Goal: Check status: Check status

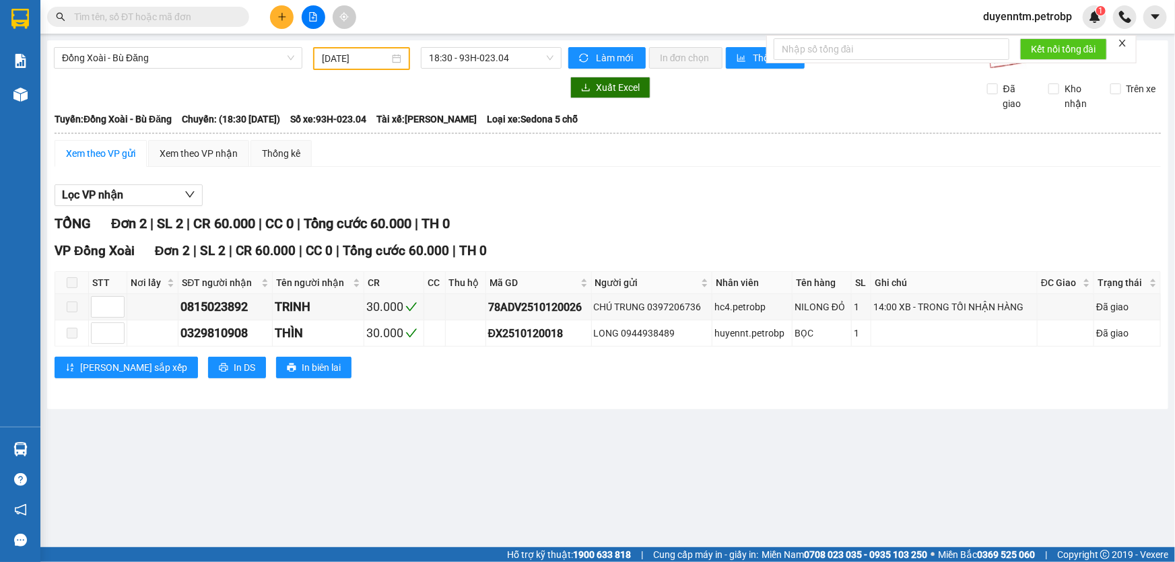
click at [196, 13] on input "text" at bounding box center [153, 16] width 159 height 15
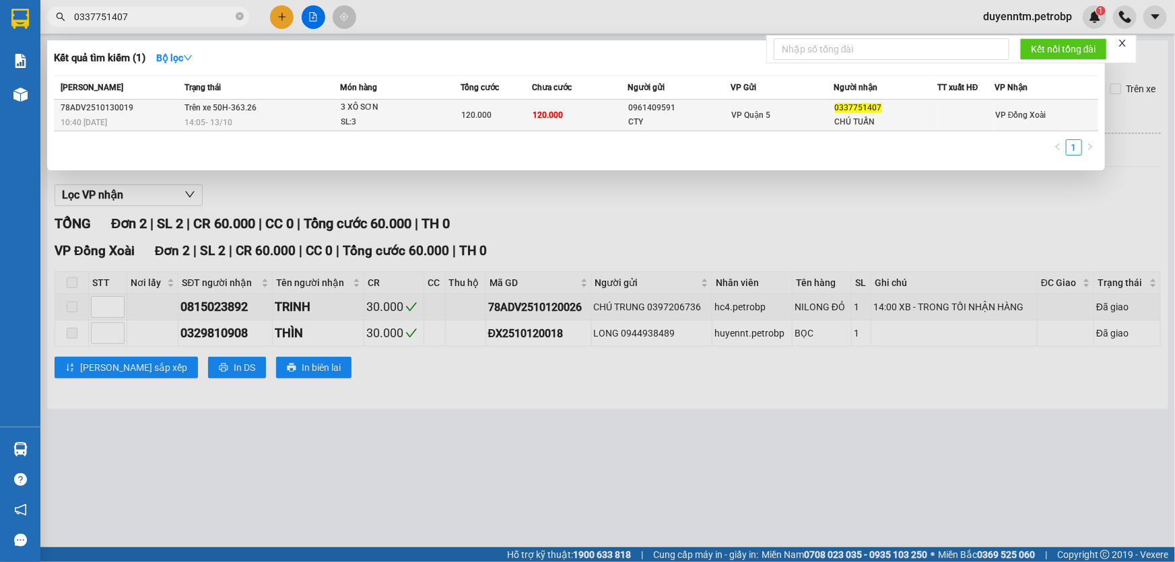
type input "0337751407"
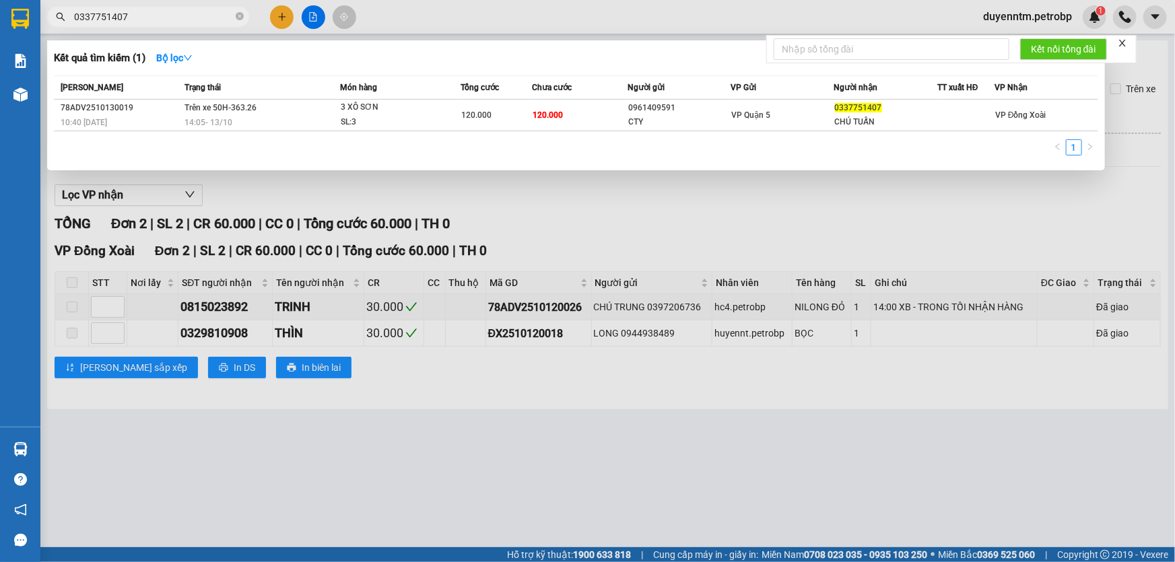
click at [354, 112] on div "3 XÔ SƠN" at bounding box center [391, 107] width 101 height 15
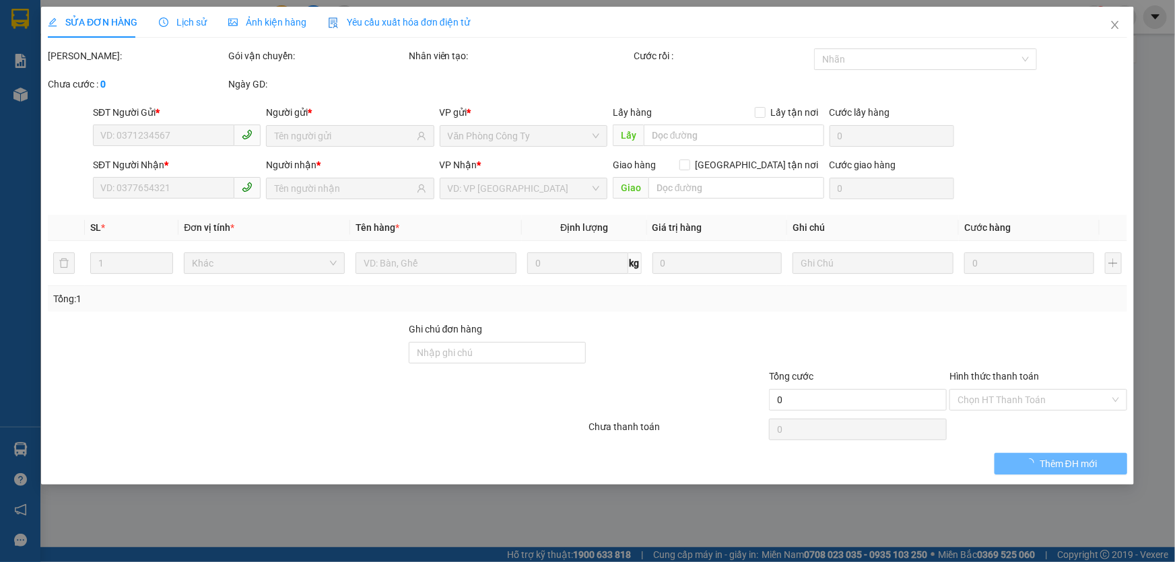
type input "0961409591"
type input "CTY"
type input "0337751407"
type input "CHÚ TUẤN"
type input "120.000"
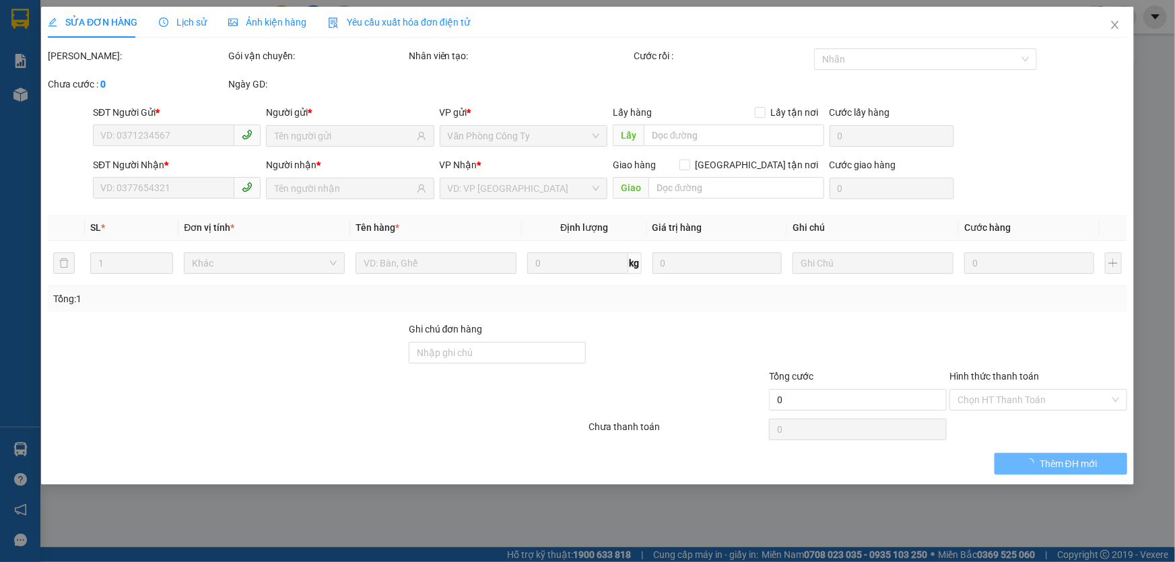
type input "120.000"
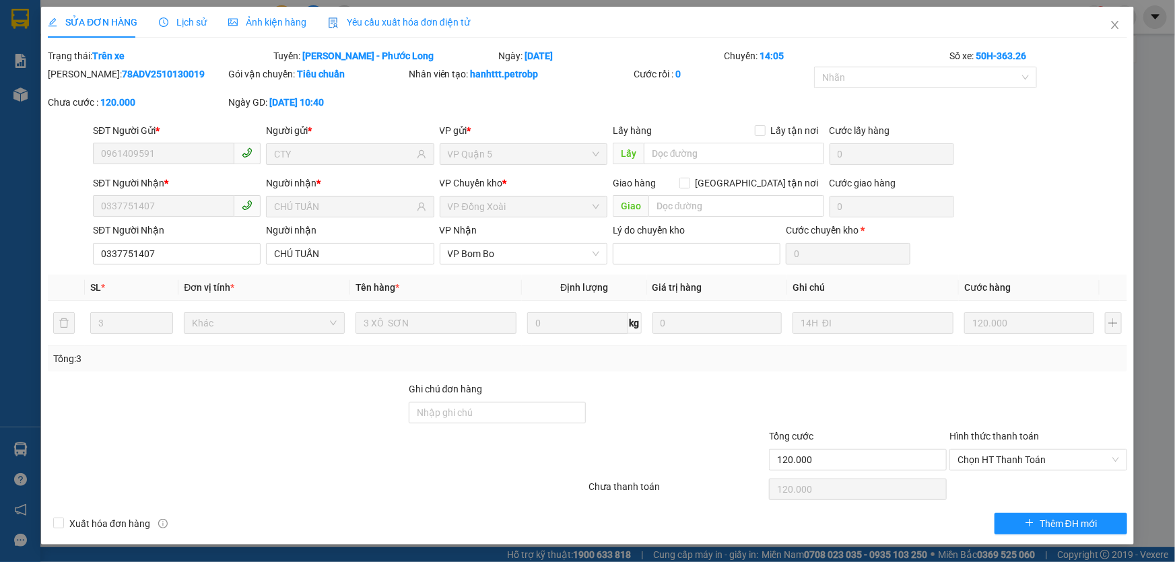
click at [184, 18] on span "Lịch sử" at bounding box center [183, 22] width 48 height 11
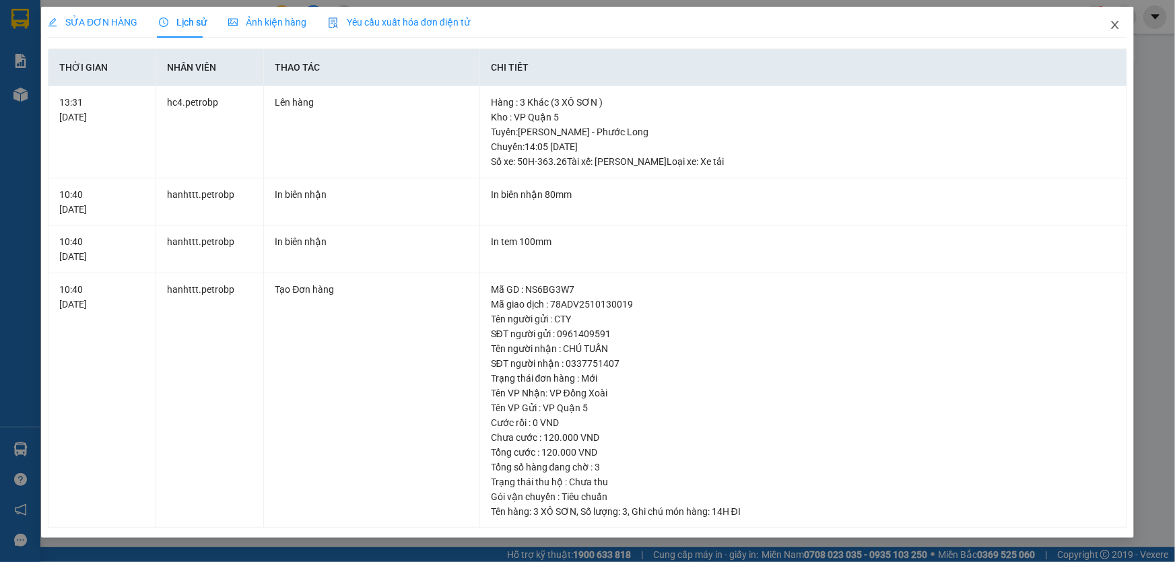
click at [1112, 27] on icon "close" at bounding box center [1115, 25] width 11 height 11
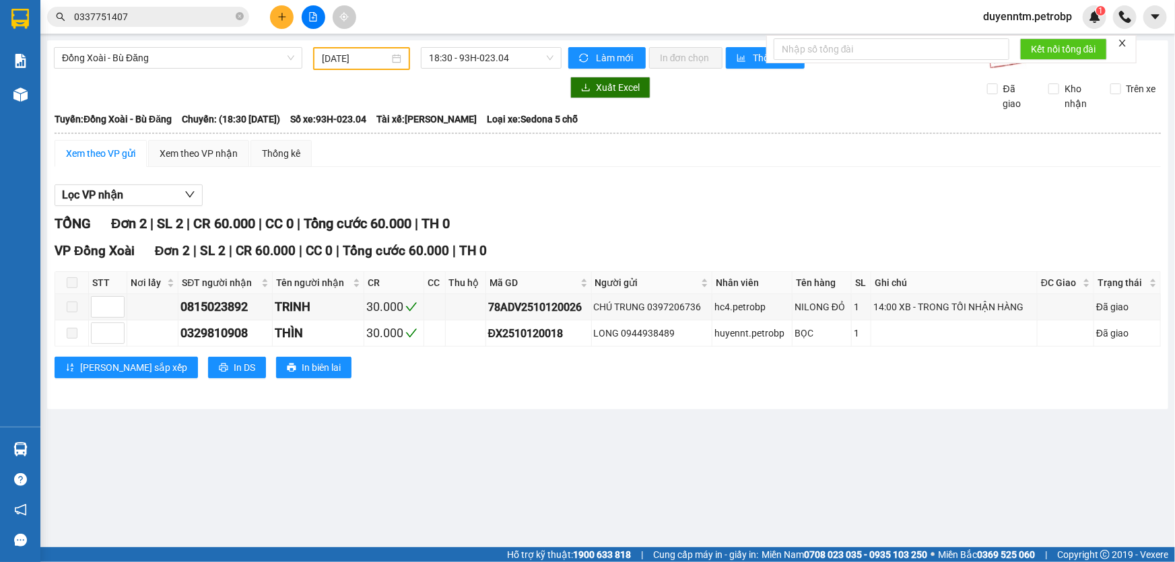
click at [203, 20] on input "0337751407" at bounding box center [153, 16] width 159 height 15
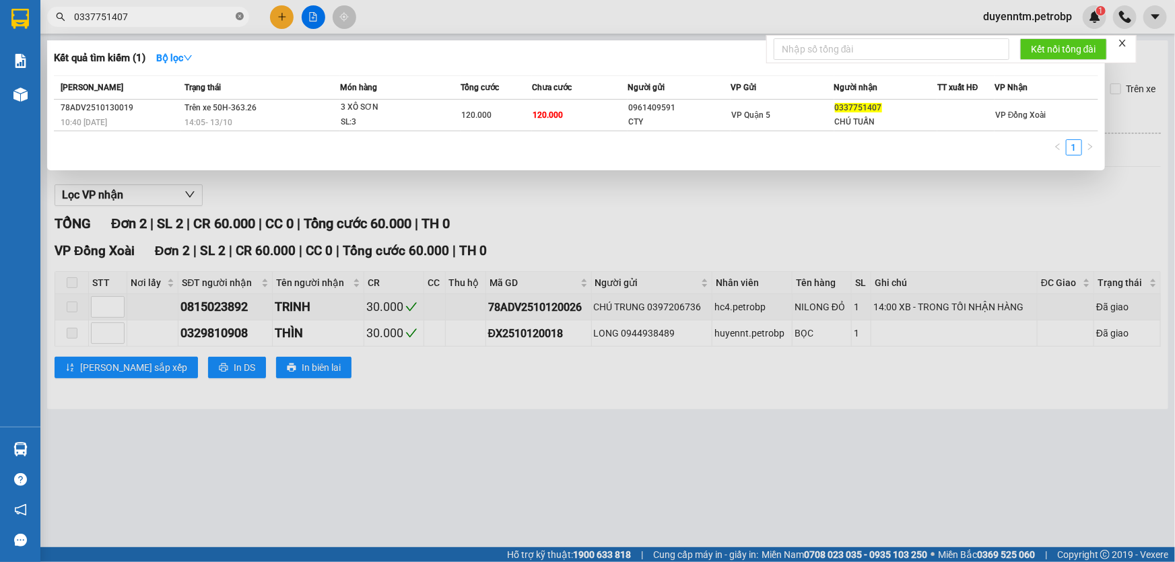
click at [239, 15] on icon "close-circle" at bounding box center [240, 16] width 8 height 8
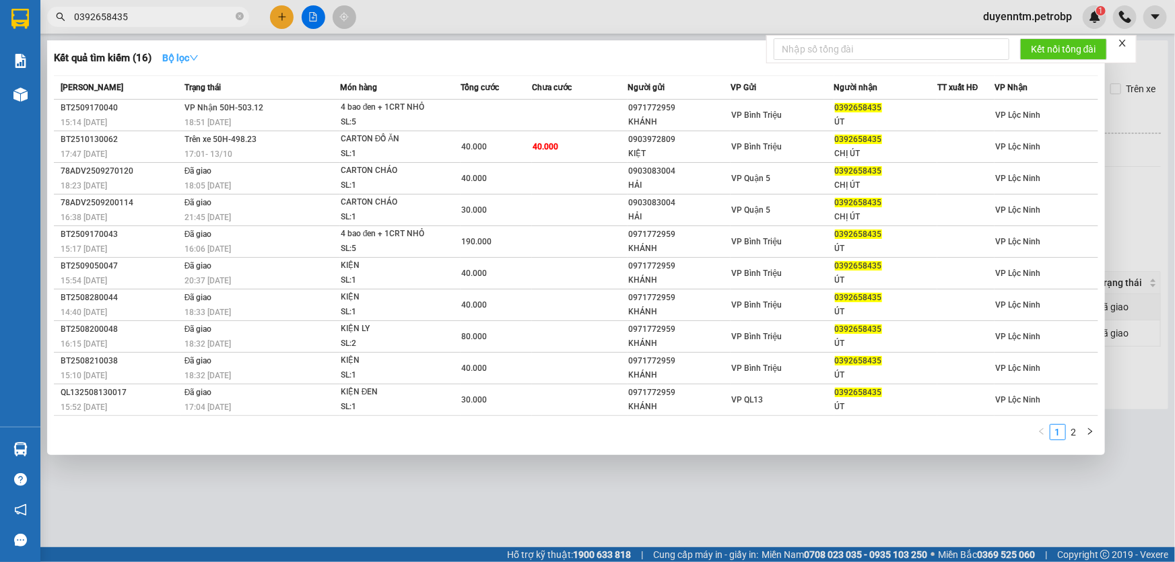
type input "0392658435"
click at [197, 54] on icon "down" at bounding box center [193, 57] width 9 height 9
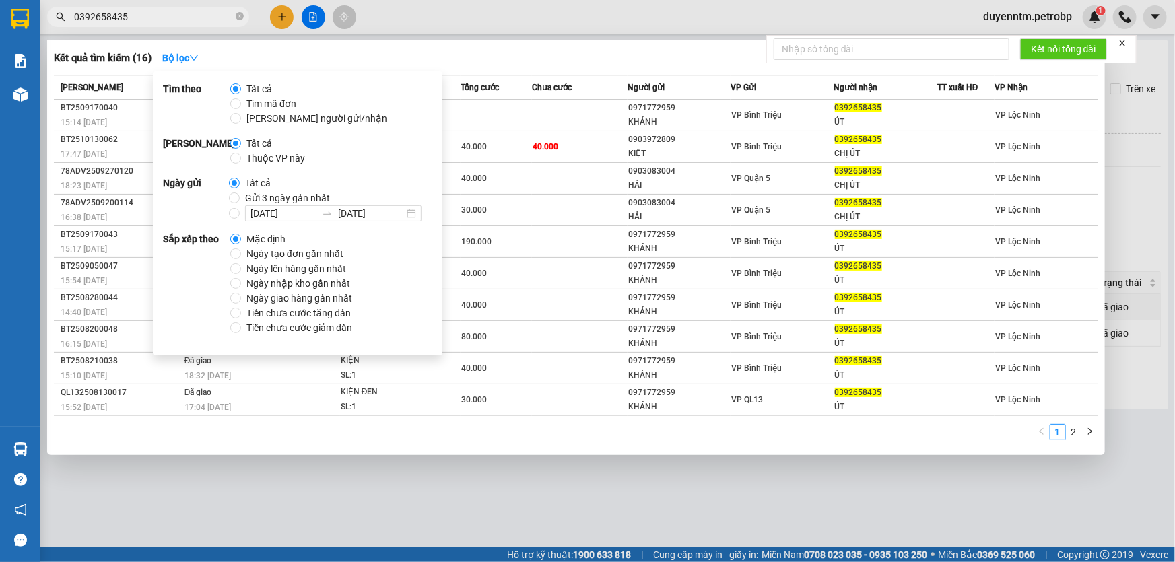
click at [264, 196] on span "Gửi 3 ngày gần nhất" at bounding box center [288, 198] width 96 height 15
click at [240, 196] on input "Gửi 3 ngày gần nhất" at bounding box center [234, 198] width 11 height 11
radio input "true"
radio input "false"
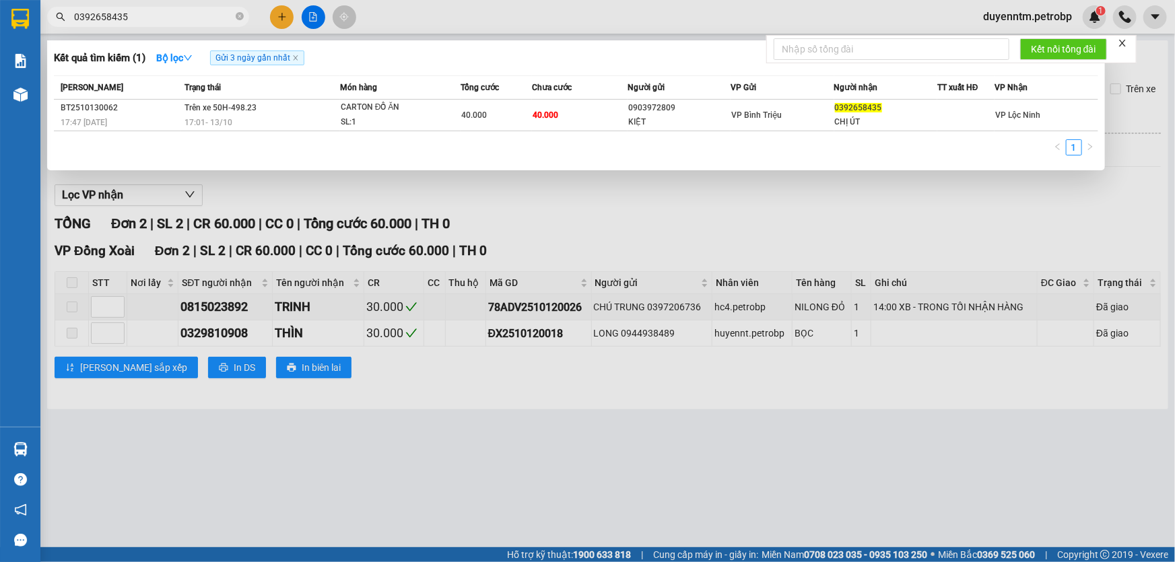
click at [497, 147] on div "1" at bounding box center [576, 151] width 1045 height 24
click at [93, 17] on input "0392658435" at bounding box center [153, 16] width 159 height 15
click at [108, 18] on input "0392658435" at bounding box center [153, 16] width 159 height 15
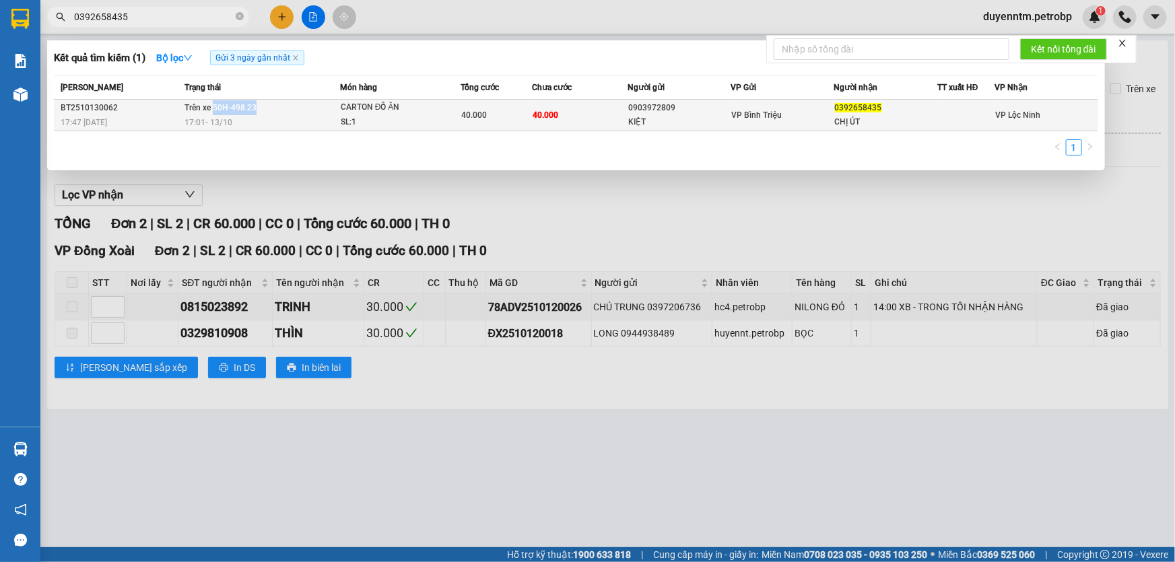
drag, startPoint x: 259, startPoint y: 108, endPoint x: 215, endPoint y: 109, distance: 44.5
click at [215, 109] on td "Trên xe 50H-498.23 17:01 [DATE]" at bounding box center [260, 116] width 159 height 32
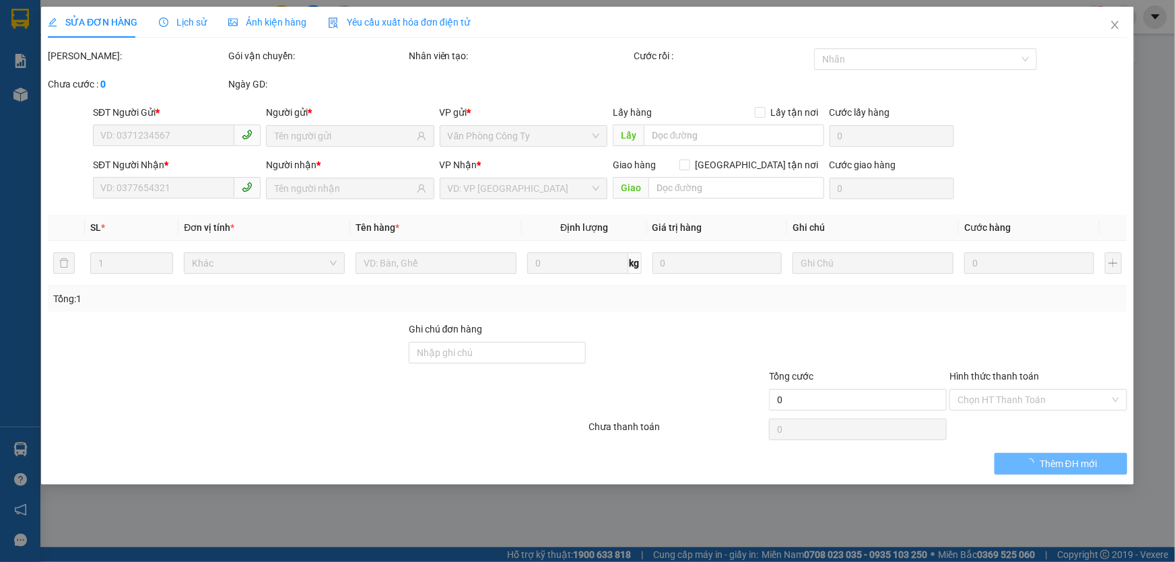
type input "0903972809"
type input "KIỆT"
type input "0392658435"
type input "CHỊ ÚT"
type input "40.000"
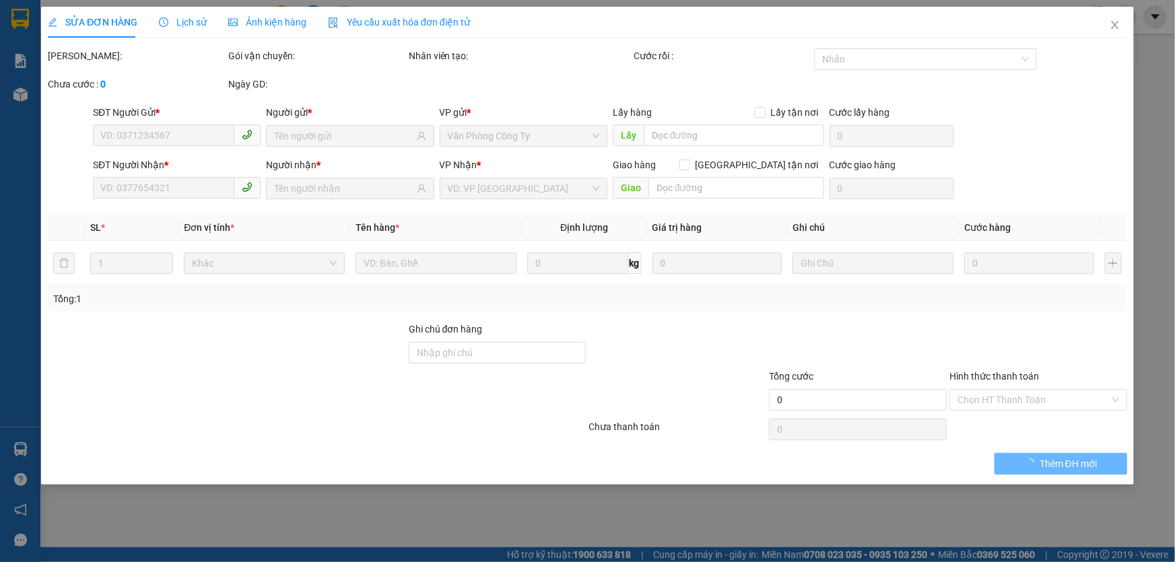
type input "40.000"
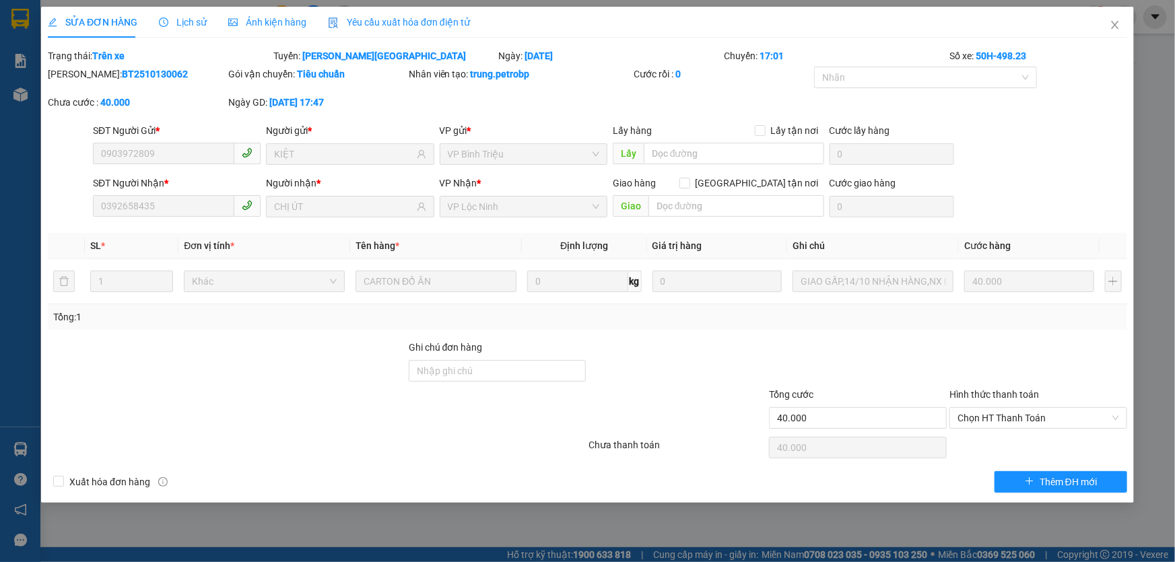
click at [166, 27] on span "Lịch sử" at bounding box center [183, 22] width 48 height 11
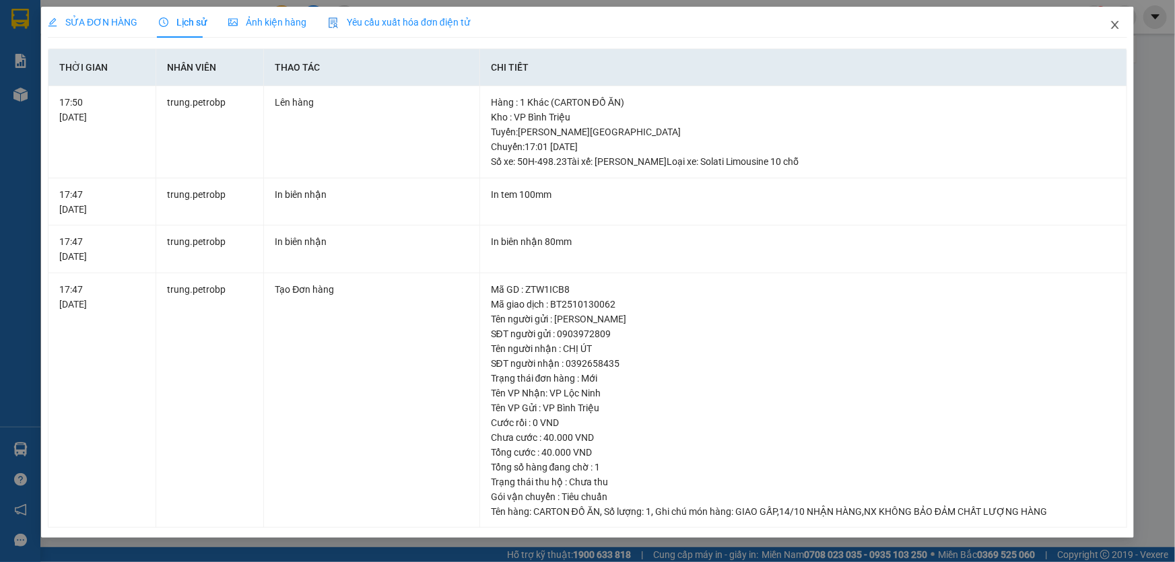
click at [1112, 29] on icon "close" at bounding box center [1114, 25] width 7 height 8
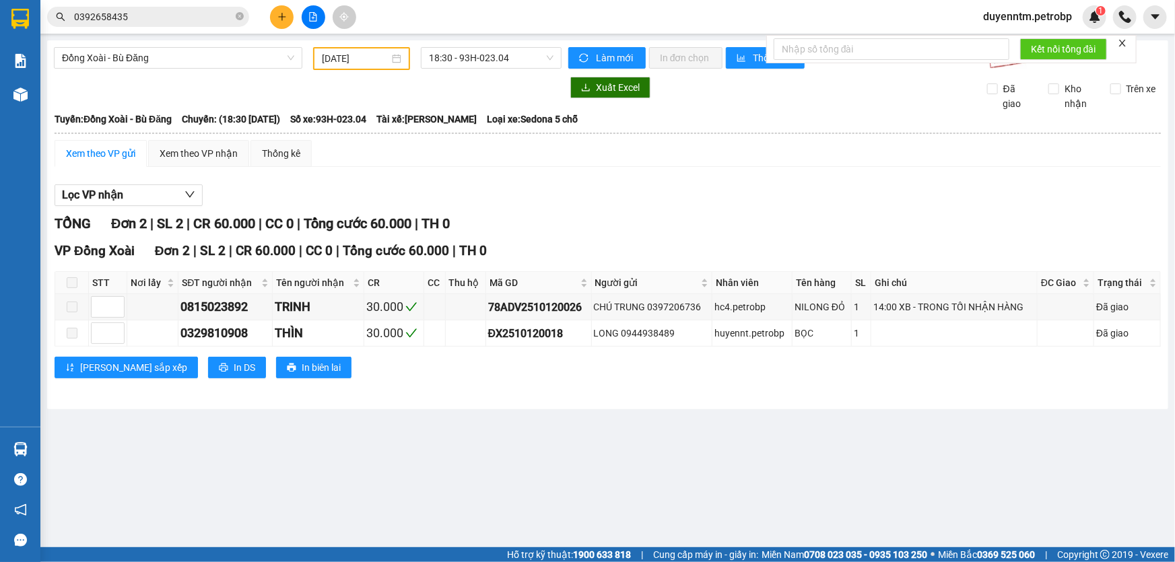
click at [180, 18] on input "0392658435" at bounding box center [153, 16] width 159 height 15
